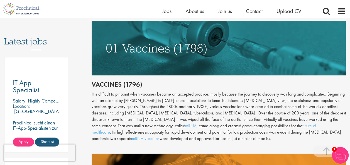
scroll to position [306, 0]
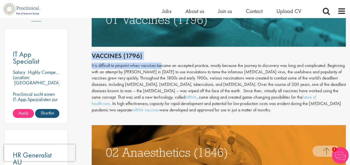
drag, startPoint x: 92, startPoint y: 54, endPoint x: 161, endPoint y: 68, distance: 70.5
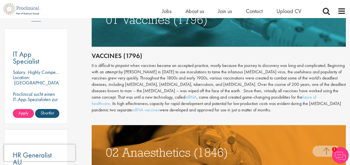
drag, startPoint x: 161, startPoint y: 69, endPoint x: 181, endPoint y: 92, distance: 30.0
click at [181, 91] on div "It is difficult to pinpoint when vaccines became an accepted practice, mostly b…" at bounding box center [219, 88] width 254 height 51
drag, startPoint x: 93, startPoint y: 56, endPoint x: 224, endPoint y: 110, distance: 141.1
click at [229, 109] on div "It is difficult to pinpoint when vaccines became an accepted practice, mostly b…" at bounding box center [219, 88] width 254 height 51
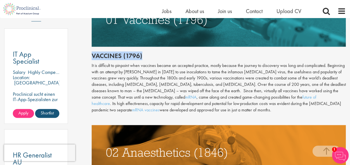
drag, startPoint x: 93, startPoint y: 57, endPoint x: 150, endPoint y: 55, distance: 57.7
click at [150, 55] on h2 "Vaccines (1796)" at bounding box center [219, 55] width 254 height 7
copy h2 "Vaccines (1796)"
click at [147, 67] on div "It is difficult to pinpoint when vaccines became an accepted practice, mostly b…" at bounding box center [219, 88] width 254 height 51
click at [114, 55] on h2 "Vaccines (1796)" at bounding box center [219, 55] width 254 height 7
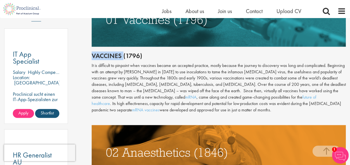
click at [114, 55] on h2 "Vaccines (1796)" at bounding box center [219, 55] width 254 height 7
drag, startPoint x: 114, startPoint y: 55, endPoint x: 130, endPoint y: 58, distance: 17.0
click at [132, 59] on h2 "Vaccines (1796)" at bounding box center [219, 55] width 254 height 7
drag, startPoint x: 93, startPoint y: 56, endPoint x: 144, endPoint y: 53, distance: 51.9
click at [144, 53] on h2 "Vaccines (1796)" at bounding box center [219, 55] width 254 height 7
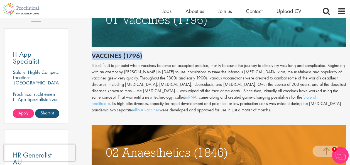
copy h2 "Vaccines (1796)"
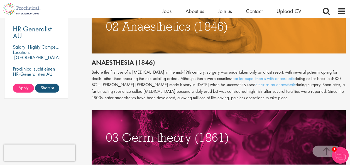
scroll to position [445, 0]
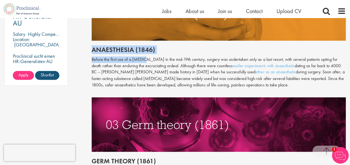
drag, startPoint x: 91, startPoint y: 50, endPoint x: 144, endPoint y: 54, distance: 53.1
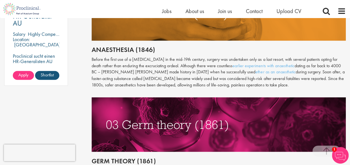
drag, startPoint x: 144, startPoint y: 54, endPoint x: 152, endPoint y: 64, distance: 12.7
click at [153, 64] on p "Before the first use of a [MEDICAL_DATA] in the mid-19th century, surgery was u…" at bounding box center [219, 73] width 254 height 32
click at [94, 48] on h2 "Anaesthesia (1846)" at bounding box center [219, 49] width 254 height 7
drag, startPoint x: 93, startPoint y: 49, endPoint x: 153, endPoint y: 46, distance: 60.2
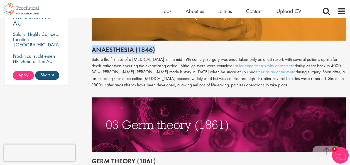
click at [153, 46] on h2 "Anaesthesia (1846)" at bounding box center [219, 49] width 254 height 7
copy h2 "Anaesthesia (1846)"
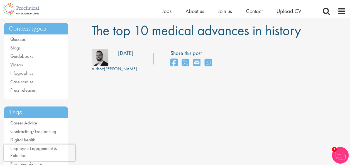
scroll to position [28, 0]
